Goal: Task Accomplishment & Management: Complete application form

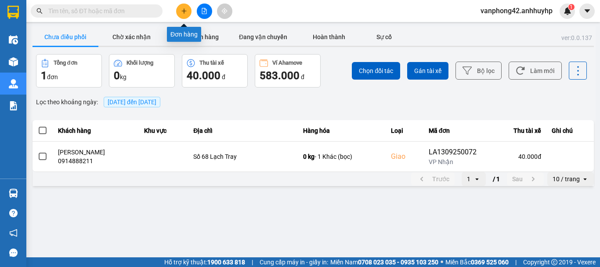
click at [180, 6] on button at bounding box center [183, 11] width 15 height 15
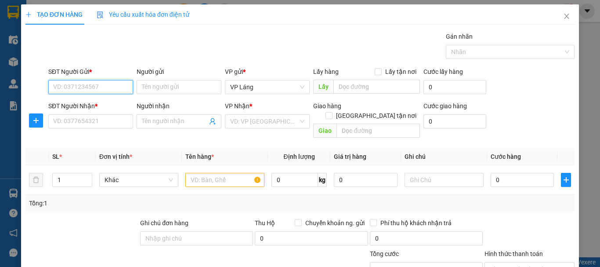
click at [116, 91] on input "SĐT Người Gửi *" at bounding box center [90, 87] width 85 height 14
click at [83, 105] on div "0965353191 - [GEOGRAPHIC_DATA]" at bounding box center [102, 105] width 99 height 10
type input "0965353191"
type input "Phước Hiếu"
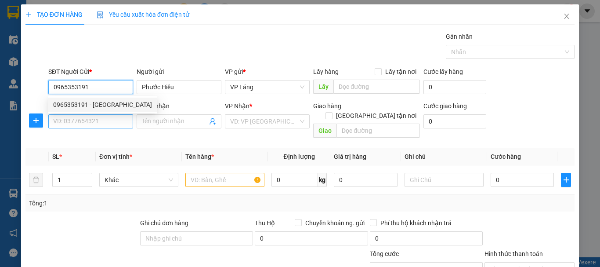
type input "0965353191"
click at [81, 120] on input "SĐT Người Nhận *" at bounding box center [90, 121] width 85 height 14
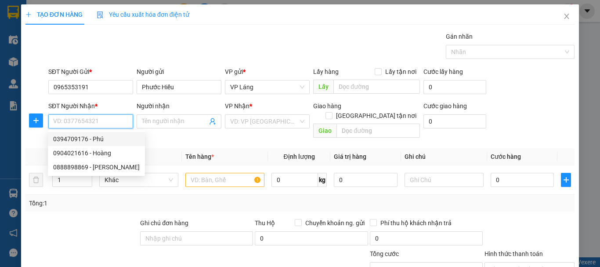
click at [96, 139] on div "0394709176 - Phú" at bounding box center [96, 139] width 87 height 10
type input "0394709176"
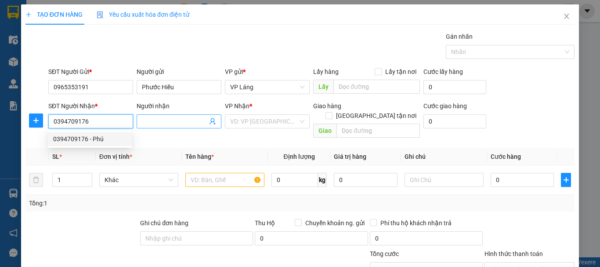
type input "Phú"
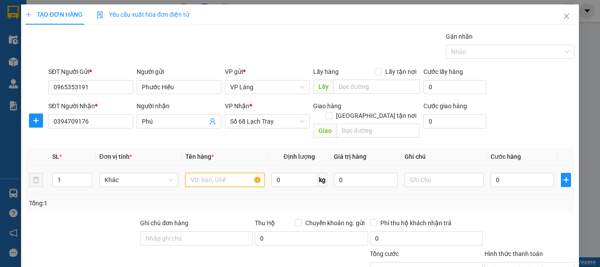
click at [230, 173] on input "text" at bounding box center [224, 180] width 79 height 14
type input "hộp"
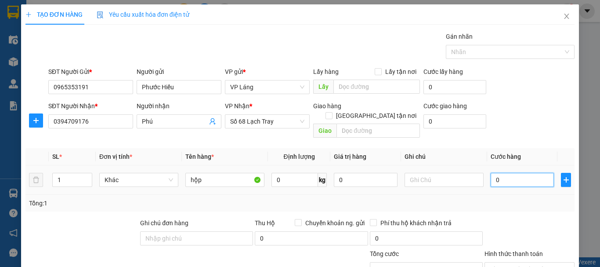
click at [501, 175] on input "0" at bounding box center [522, 180] width 63 height 14
type input "4"
type input "40"
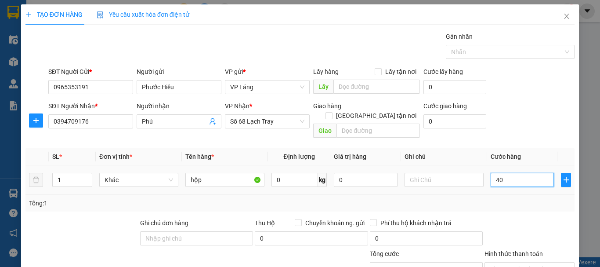
type input "40"
type input "400"
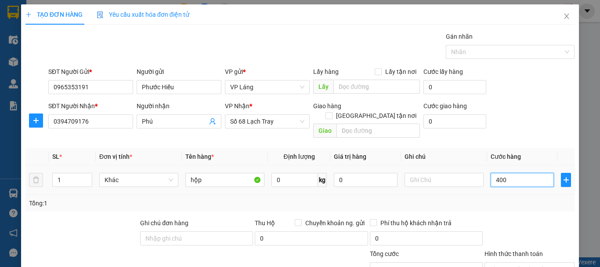
type input "4.000"
type input "40.000"
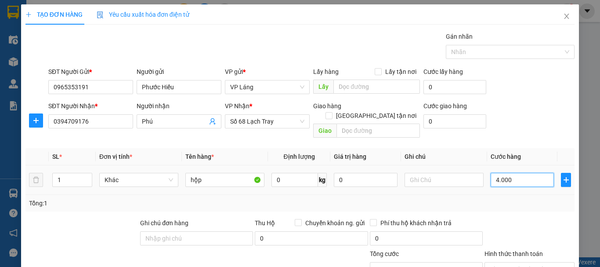
type input "40.000"
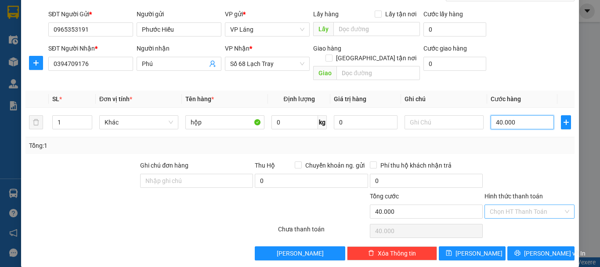
scroll to position [58, 0]
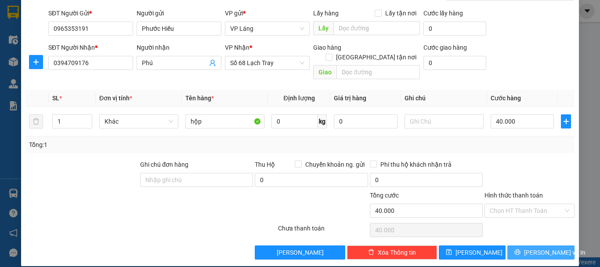
click at [518, 245] on button "[PERSON_NAME] và In" at bounding box center [541, 252] width 67 height 14
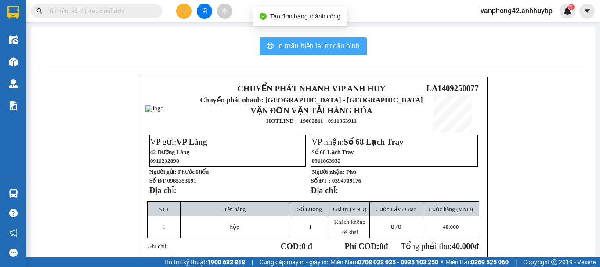
click at [325, 42] on span "In mẫu biên lai tự cấu hình" at bounding box center [318, 45] width 83 height 11
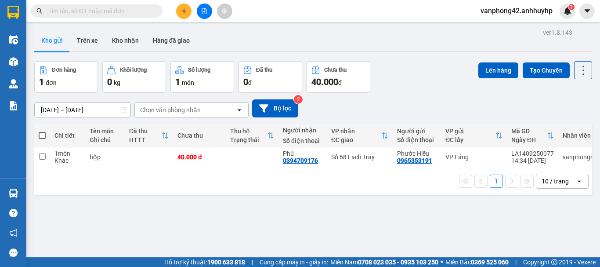
click at [283, 29] on div "ver 1.8.143 Kho gửi Trên xe Kho nhận Hàng đã giao Đơn hàng 1 đơn Khối lượng 0 k…" at bounding box center [313, 159] width 565 height 267
